Goal: Information Seeking & Learning: Learn about a topic

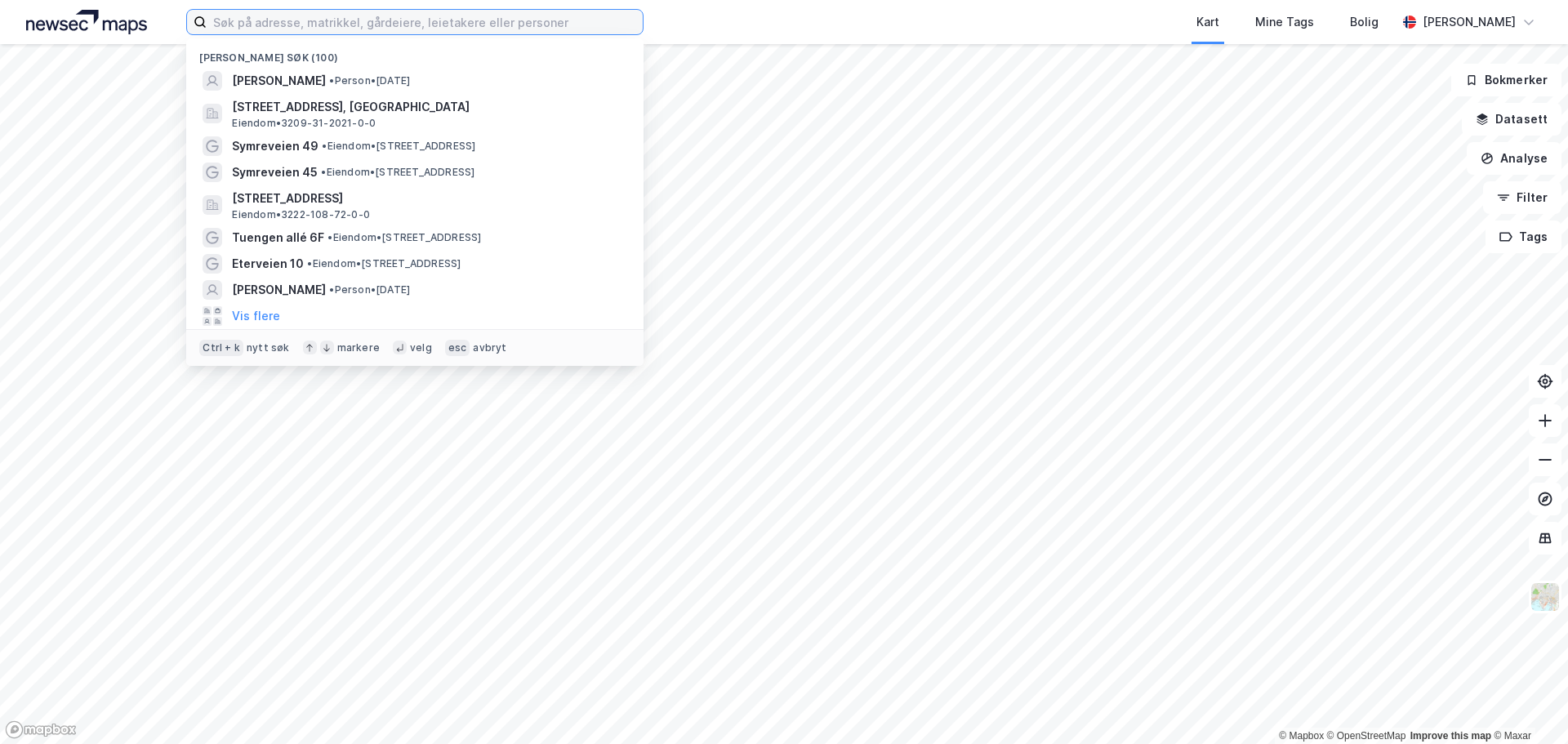
click at [545, 14] on input at bounding box center [425, 21] width 436 height 24
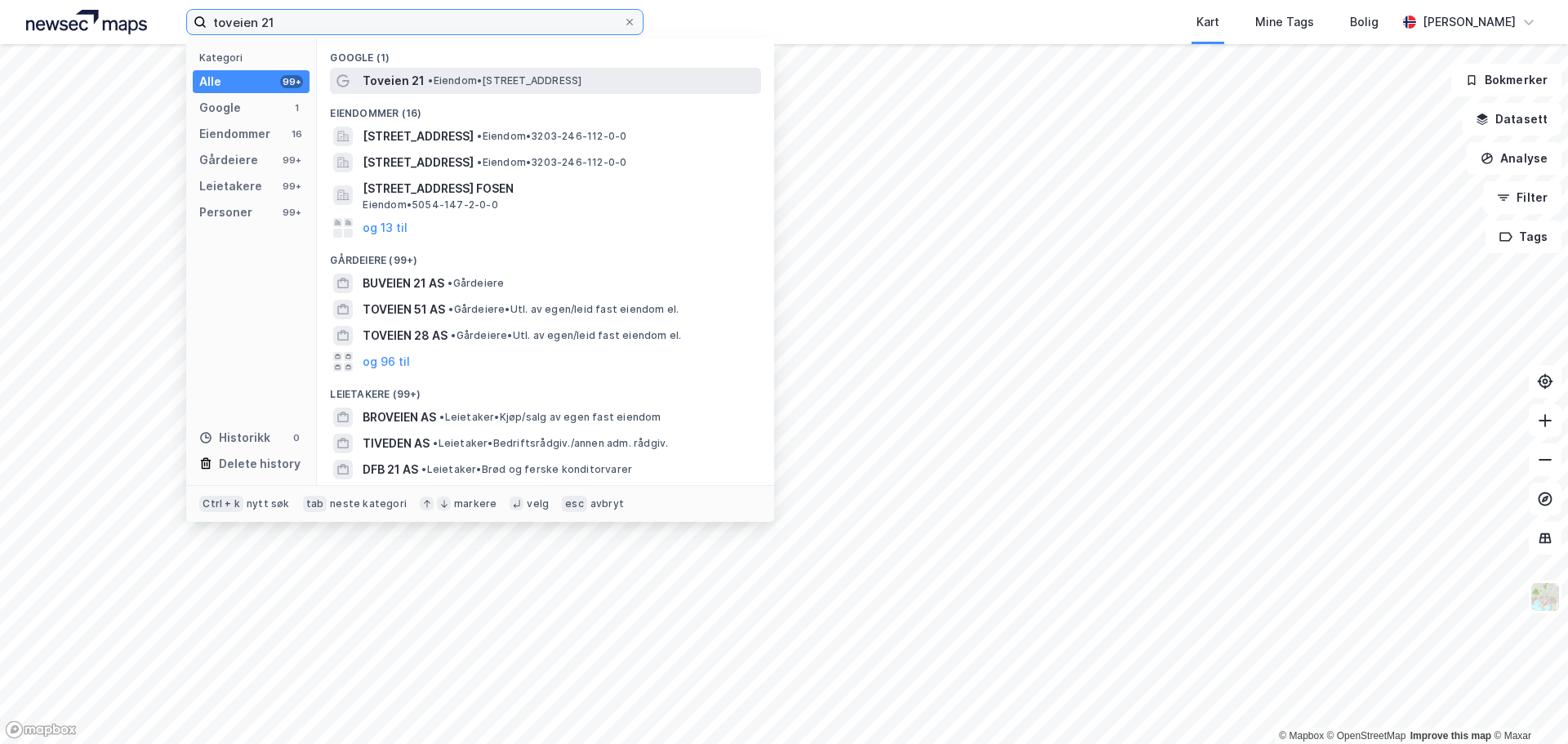
type input "toveien 21"
click at [428, 77] on span "•" at bounding box center [430, 80] width 5 height 13
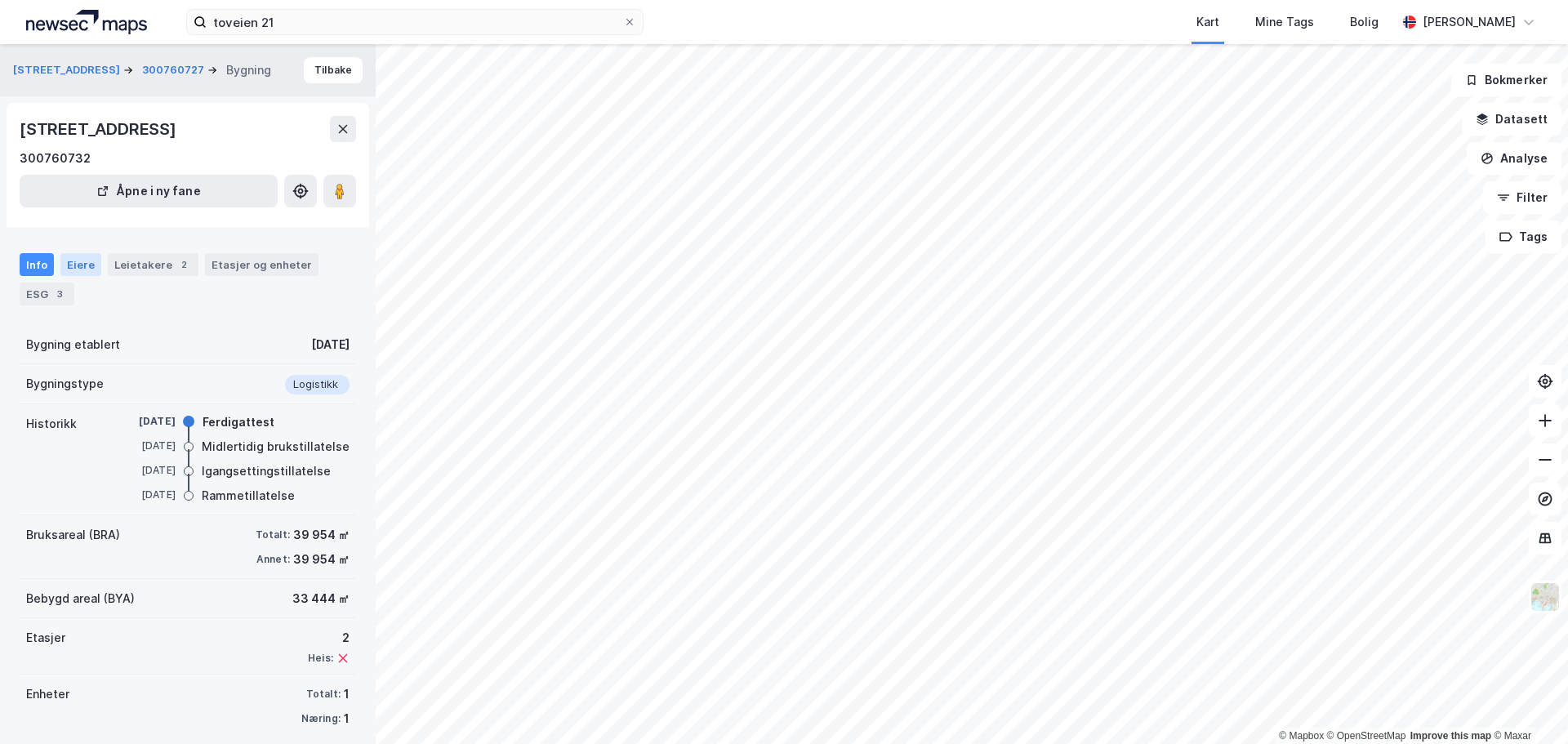
click at [88, 257] on div "Eiere" at bounding box center [81, 264] width 41 height 22
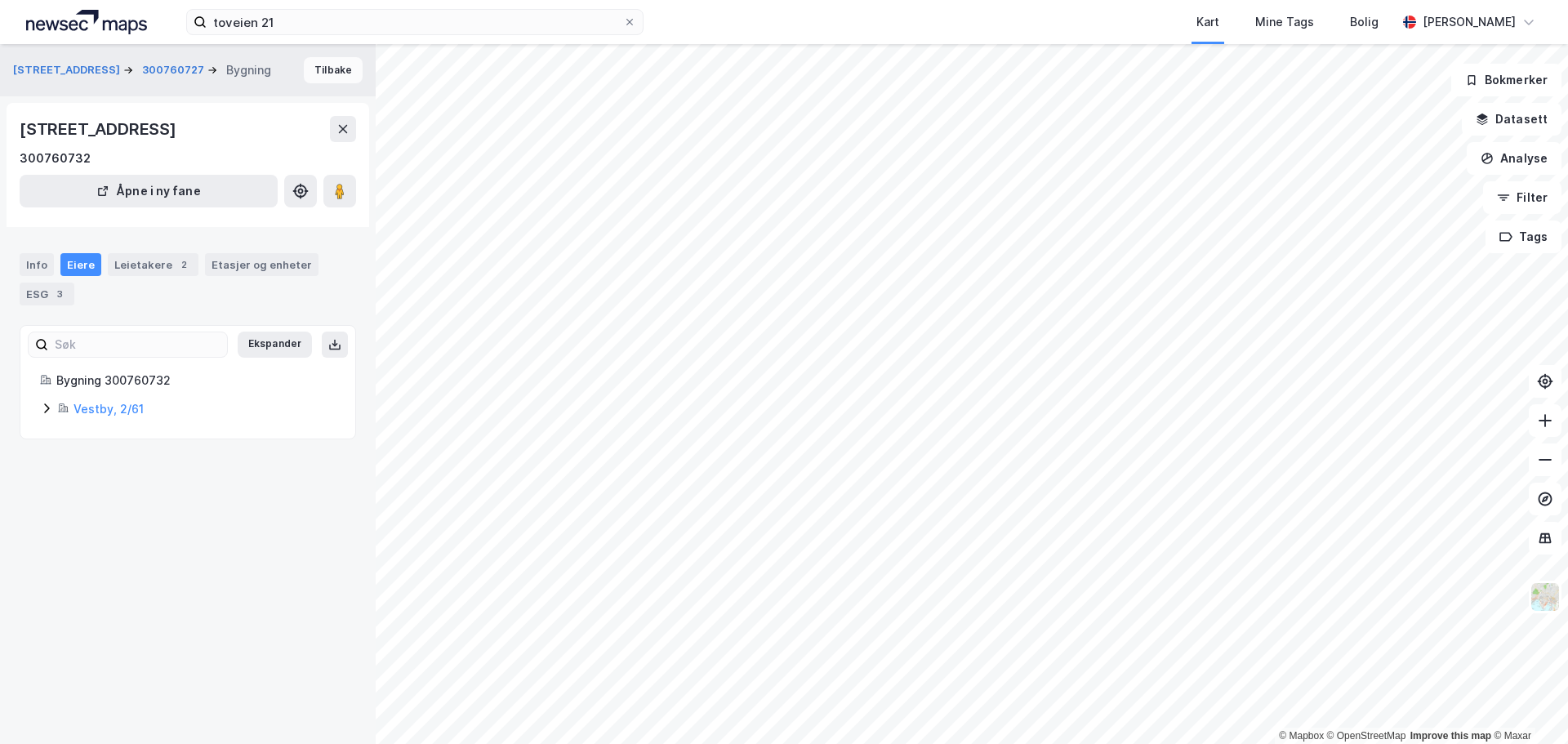
click at [316, 71] on button "Tilbake" at bounding box center [333, 70] width 59 height 26
click at [323, 71] on button "Tilbake" at bounding box center [333, 70] width 59 height 26
